Goal: Find specific page/section: Find specific page/section

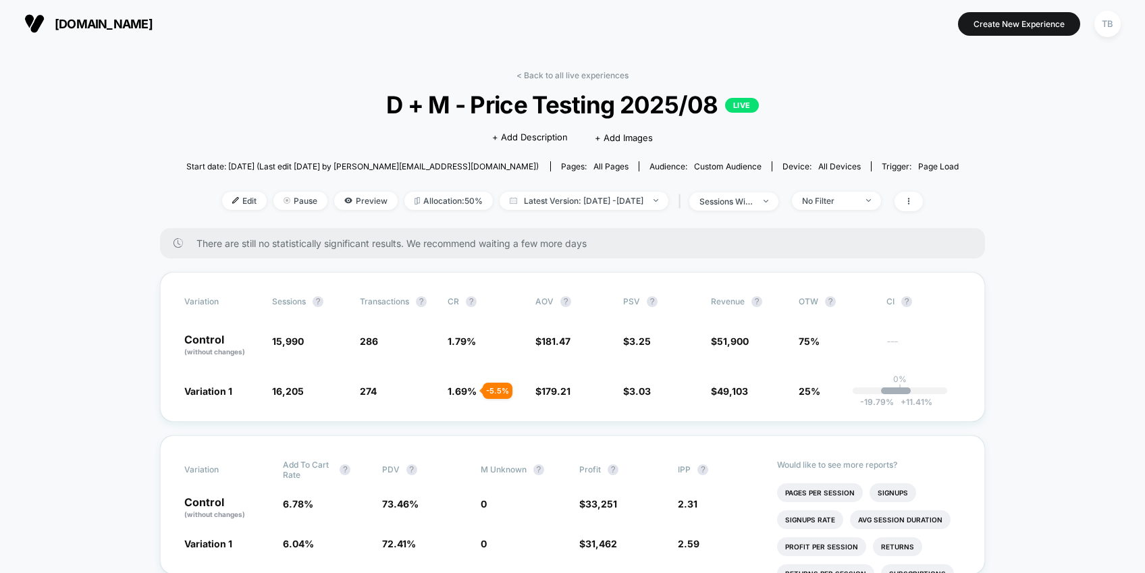
click at [97, 27] on span "[DOMAIN_NAME]" at bounding box center [104, 24] width 98 height 14
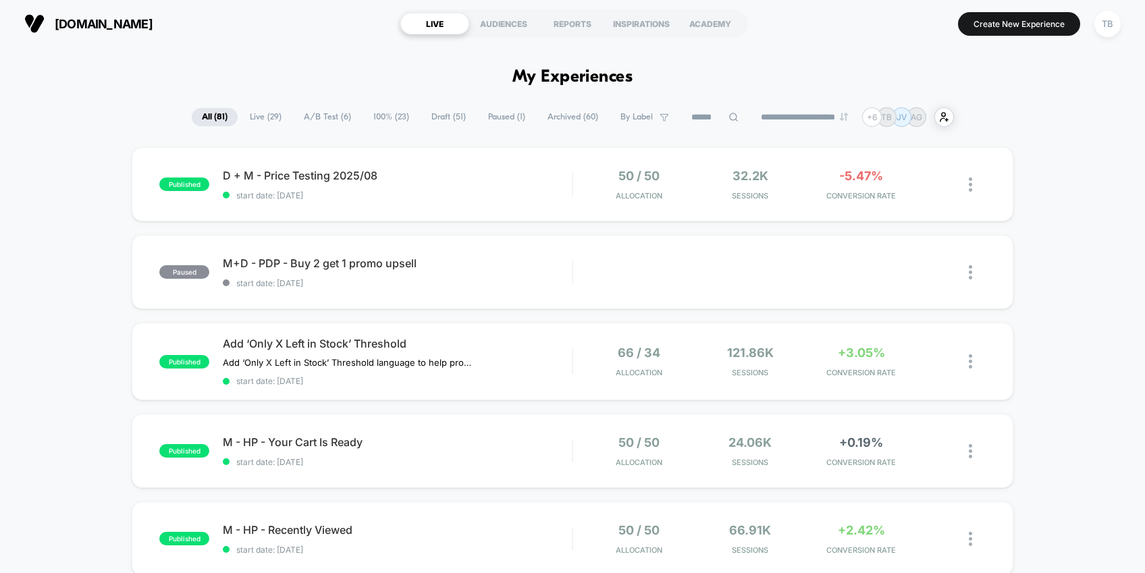
click at [256, 114] on span "Live ( 29 )" at bounding box center [266, 117] width 52 height 18
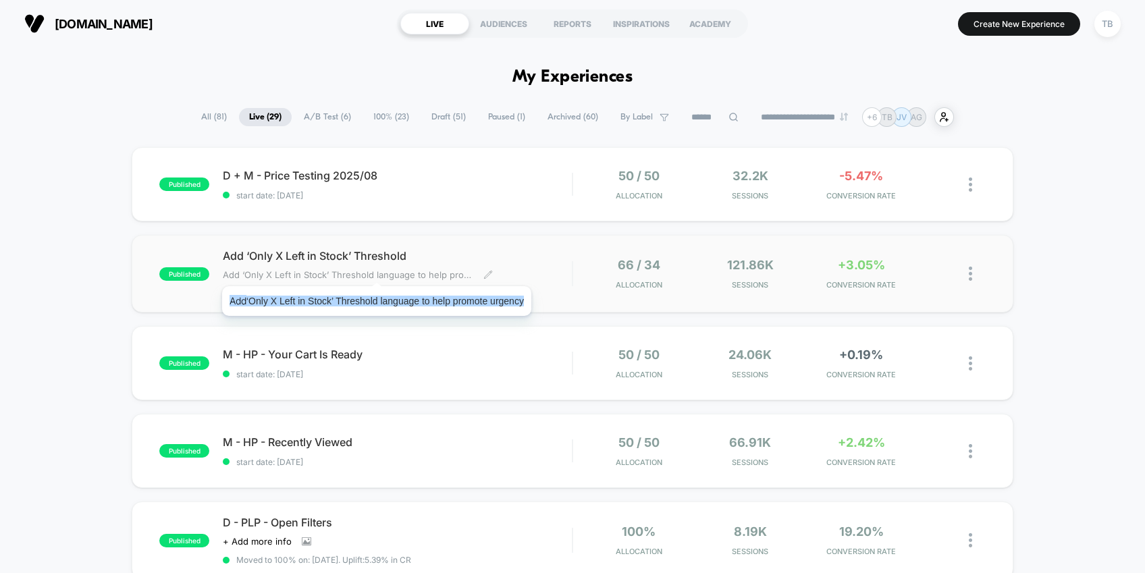
click at [369, 269] on span "Add ‘Only X Left in Stock’ Threshold language to help promote urgency" at bounding box center [348, 274] width 250 height 11
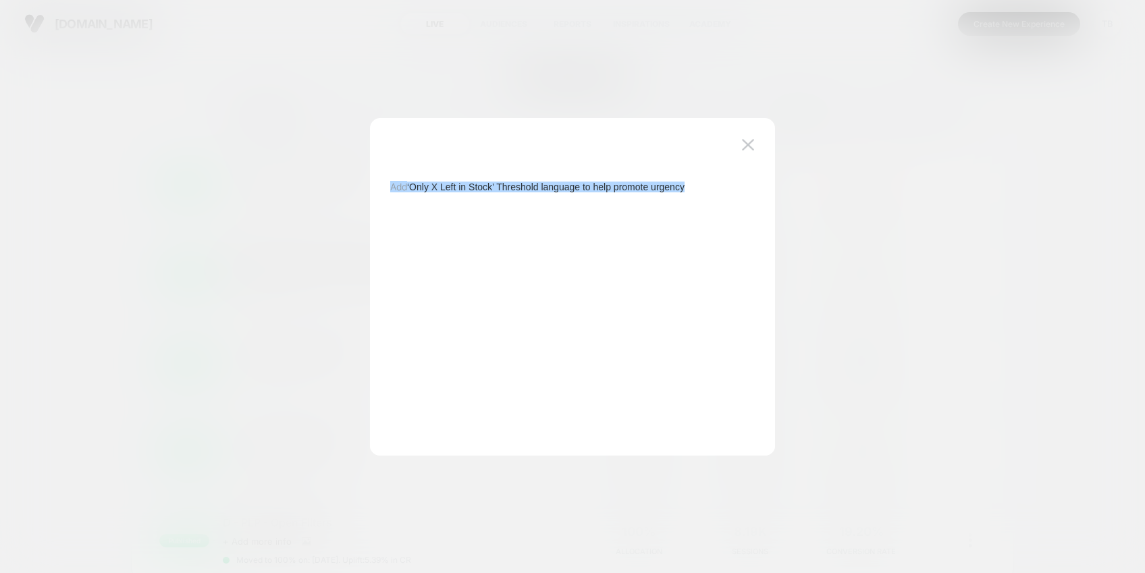
click at [208, 243] on div at bounding box center [572, 286] width 1145 height 573
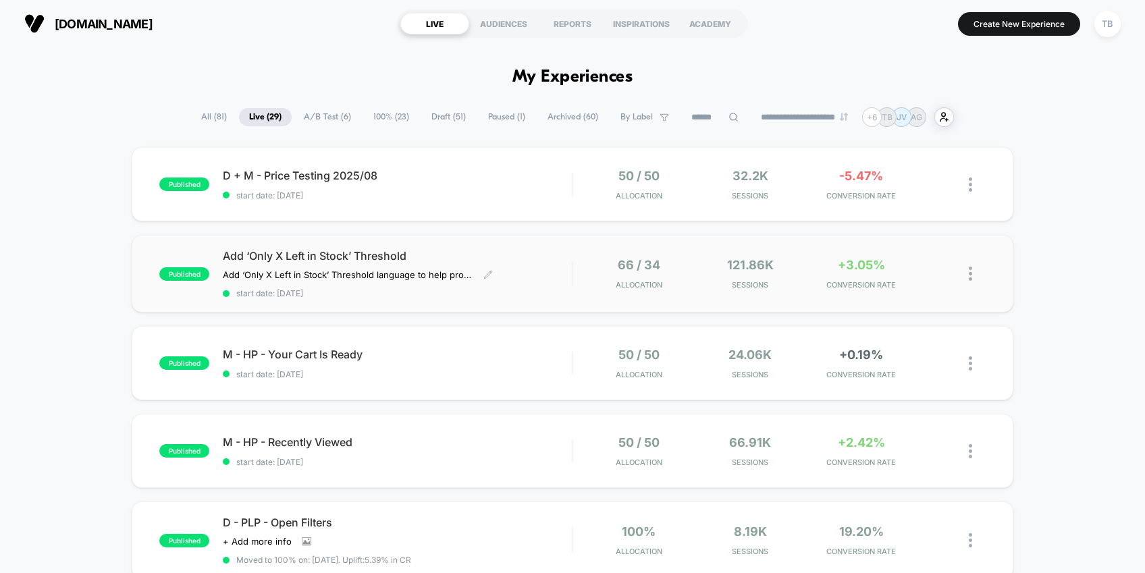
click at [312, 253] on span "Add ‘Only X Left in Stock’ Threshold" at bounding box center [397, 255] width 349 height 13
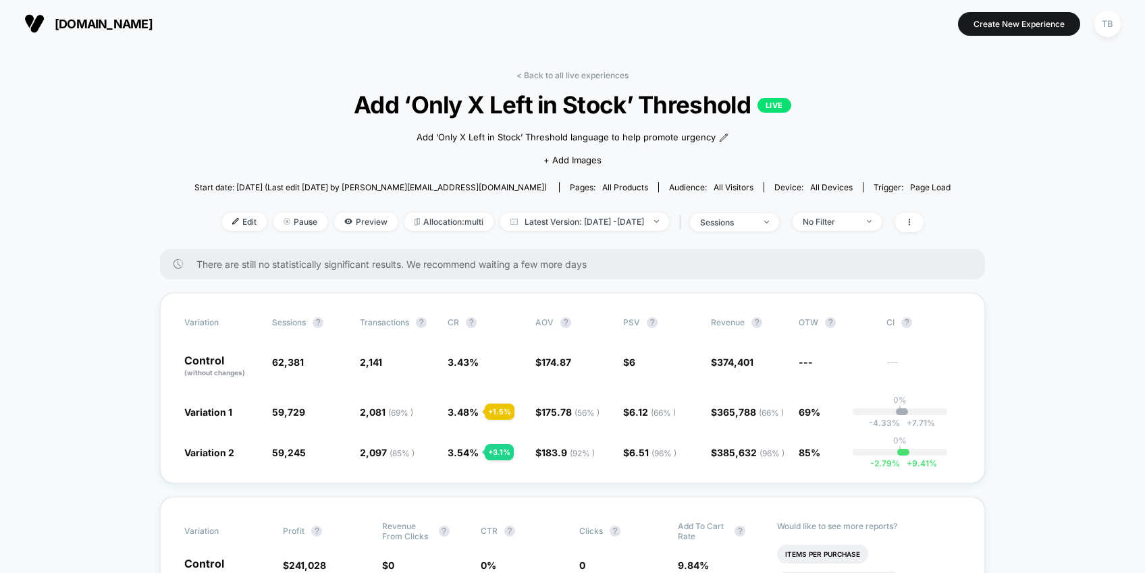
click at [83, 21] on span "[DOMAIN_NAME]" at bounding box center [104, 24] width 98 height 14
